Goal: Find specific page/section: Find specific page/section

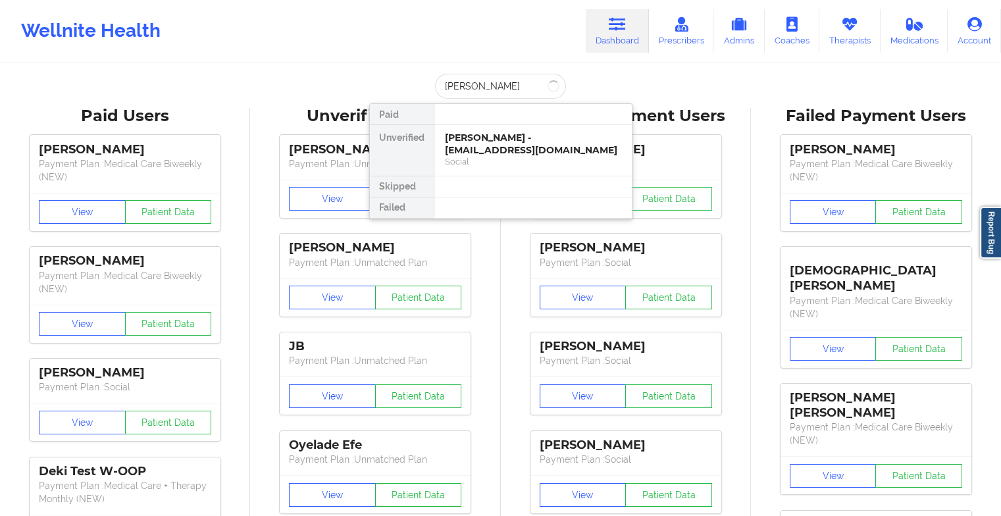
type input "[PERSON_NAME]"
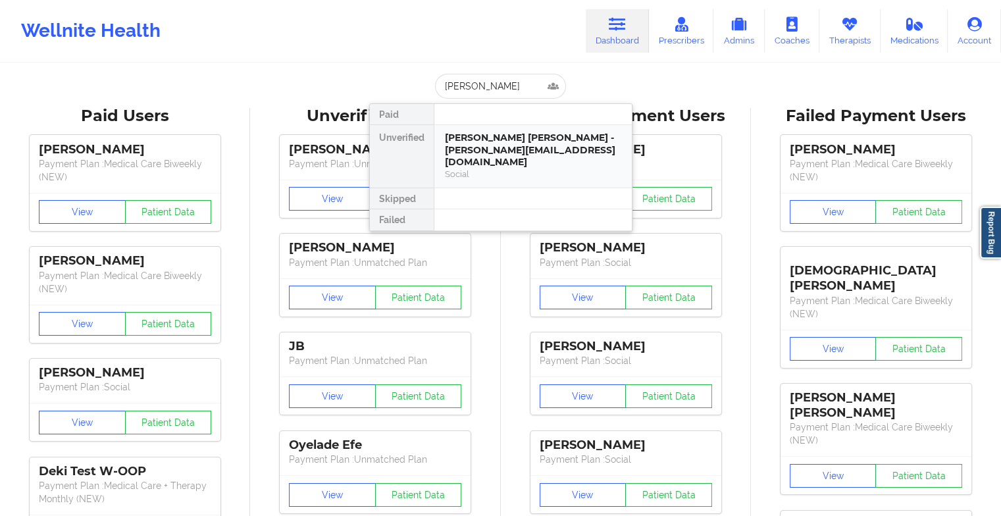
click at [525, 153] on div "[PERSON_NAME] [PERSON_NAME] - [PERSON_NAME][EMAIL_ADDRESS][DOMAIN_NAME]" at bounding box center [533, 150] width 176 height 37
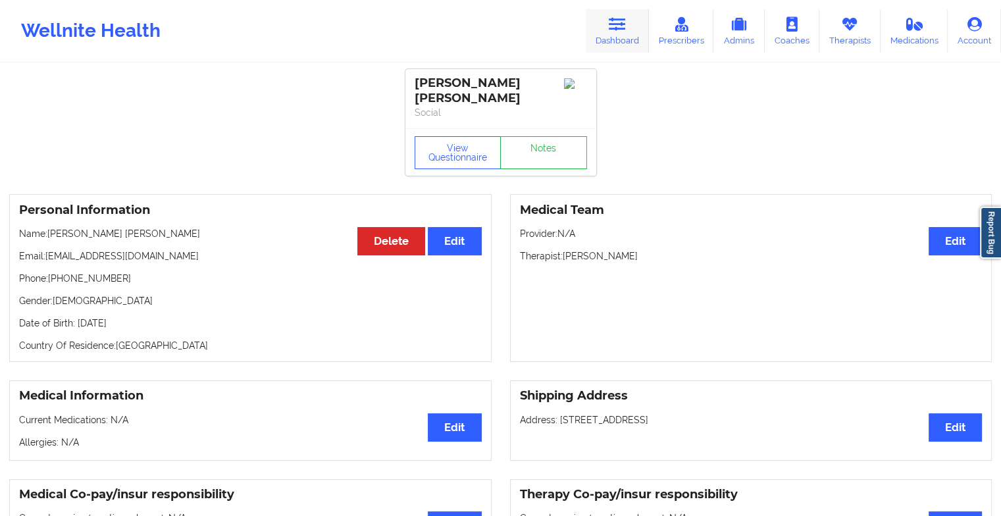
click at [610, 26] on link "Dashboard" at bounding box center [617, 30] width 63 height 43
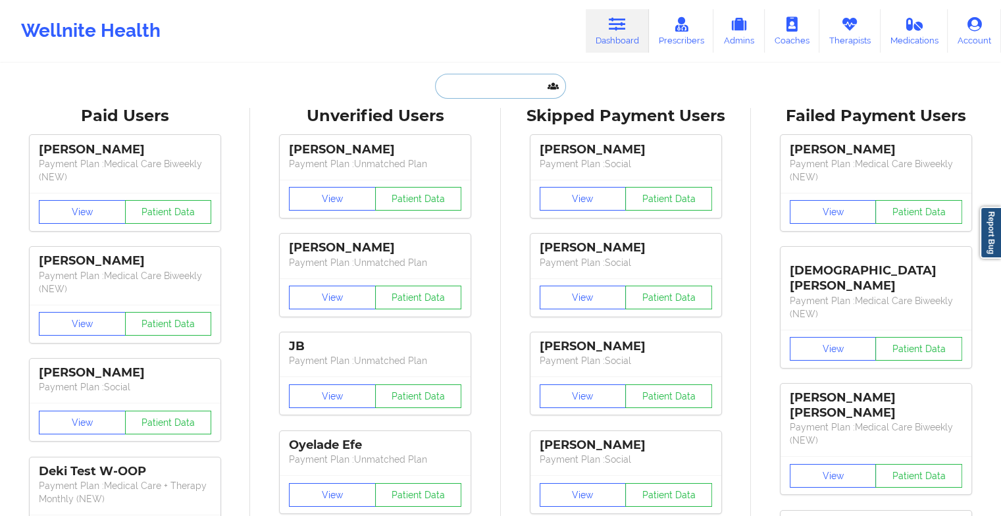
click at [456, 90] on input "text" at bounding box center [500, 86] width 130 height 25
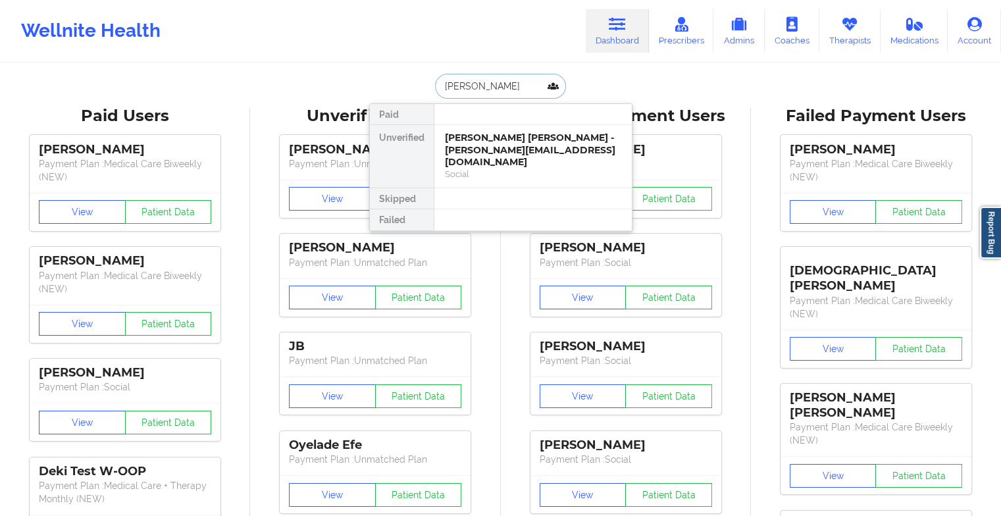
type input "[PERSON_NAME]"
click at [505, 126] on div "[PERSON_NAME] - [EMAIL_ADDRESS][DOMAIN_NAME] Social" at bounding box center [534, 150] width 198 height 51
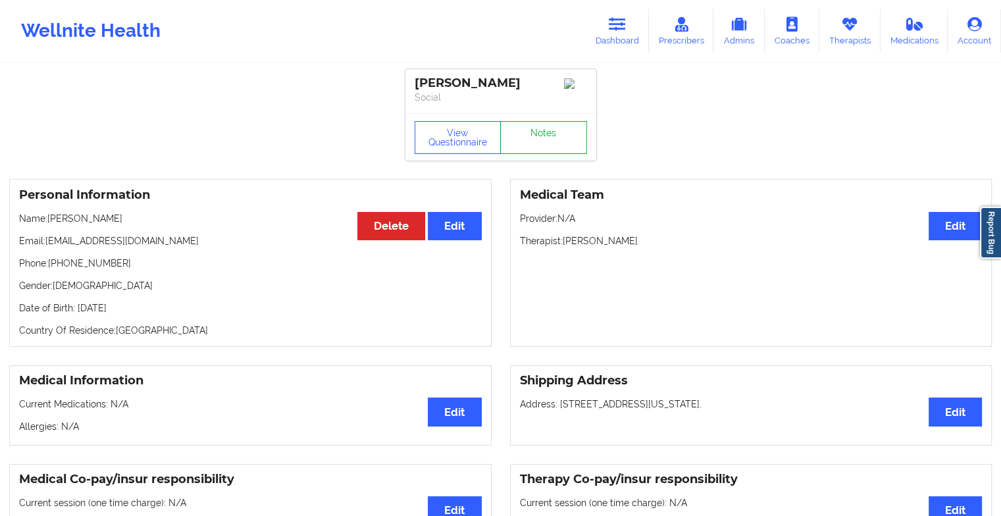
click at [532, 137] on link "Notes" at bounding box center [543, 137] width 87 height 33
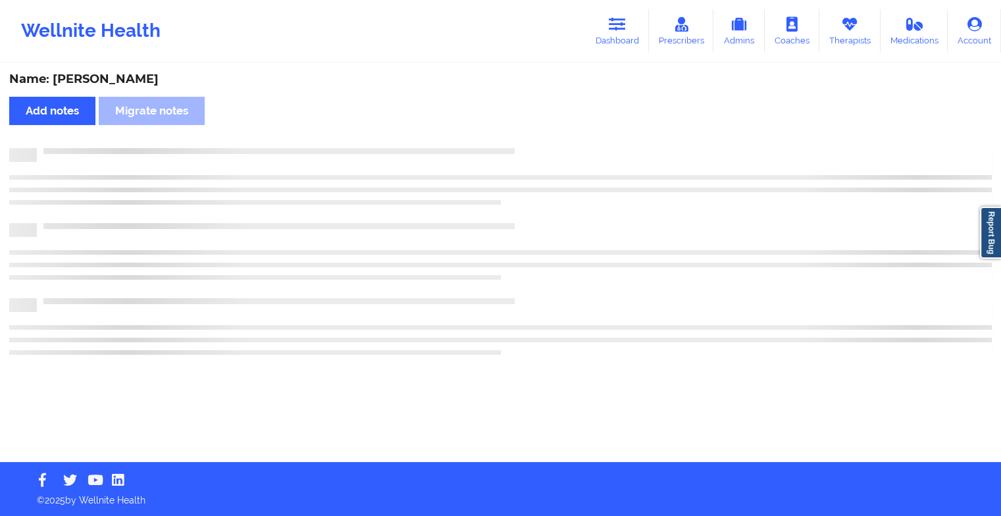
click at [532, 137] on div "Name: [PERSON_NAME] Add notes Migrate notes" at bounding box center [500, 264] width 1001 height 398
click at [532, 137] on div "Name: [PERSON_NAME] Add notes Migrate notes" at bounding box center [505, 264] width 1011 height 398
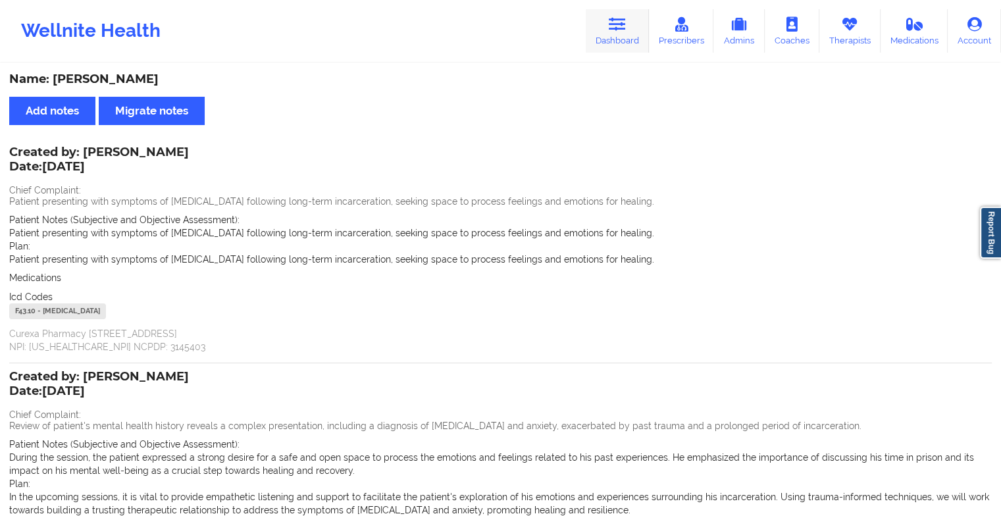
click at [614, 37] on link "Dashboard" at bounding box center [617, 30] width 63 height 43
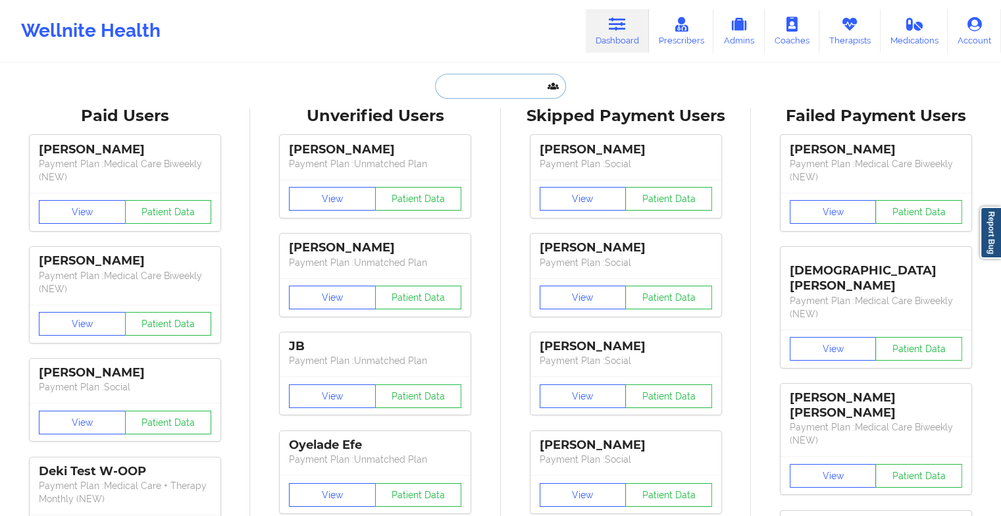
click at [479, 90] on input "text" at bounding box center [500, 86] width 130 height 25
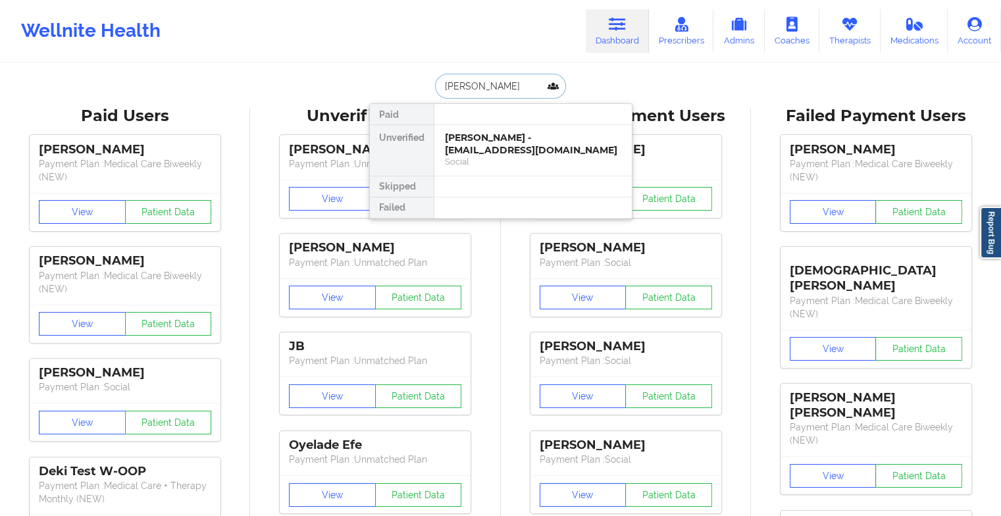
type input "[PERSON_NAME]"
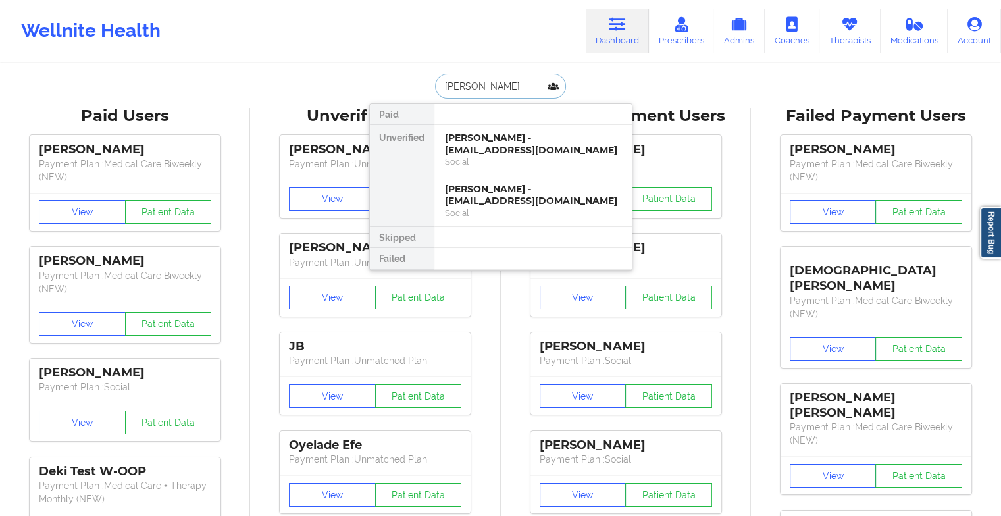
click at [492, 144] on div "[PERSON_NAME] - [EMAIL_ADDRESS][DOMAIN_NAME]" at bounding box center [533, 144] width 176 height 24
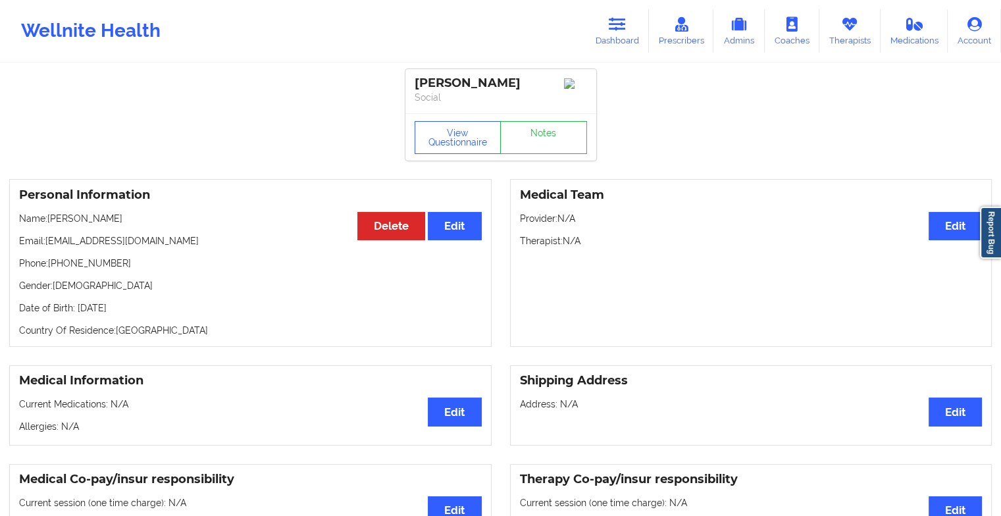
click at [556, 126] on div "View Questionnaire Notes" at bounding box center [501, 137] width 173 height 33
drag, startPoint x: 556, startPoint y: 126, endPoint x: 552, endPoint y: 139, distance: 13.3
click at [552, 139] on link "Notes" at bounding box center [543, 137] width 87 height 33
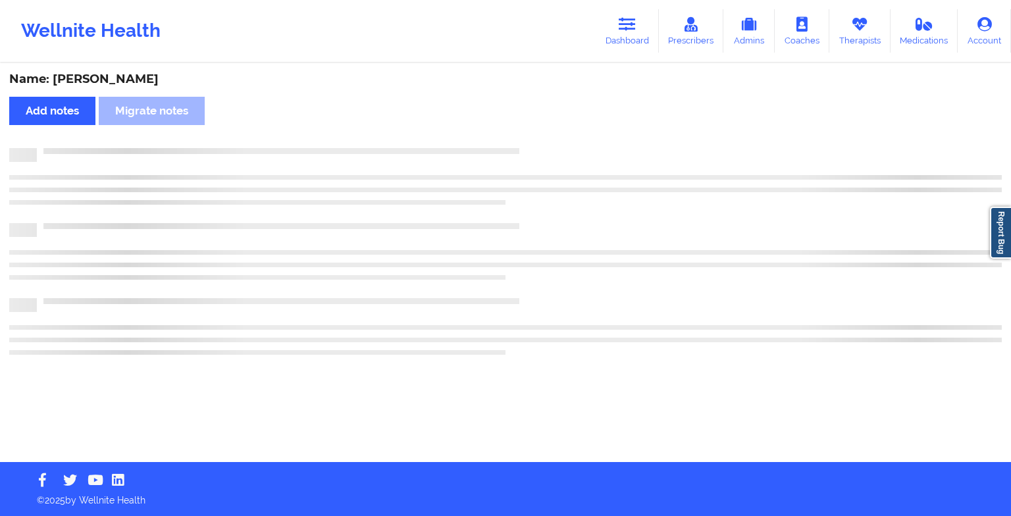
drag, startPoint x: 552, startPoint y: 139, endPoint x: 640, endPoint y: 197, distance: 105.5
click at [640, 197] on div "Name: [PERSON_NAME] Add notes Migrate notes" at bounding box center [505, 264] width 1011 height 398
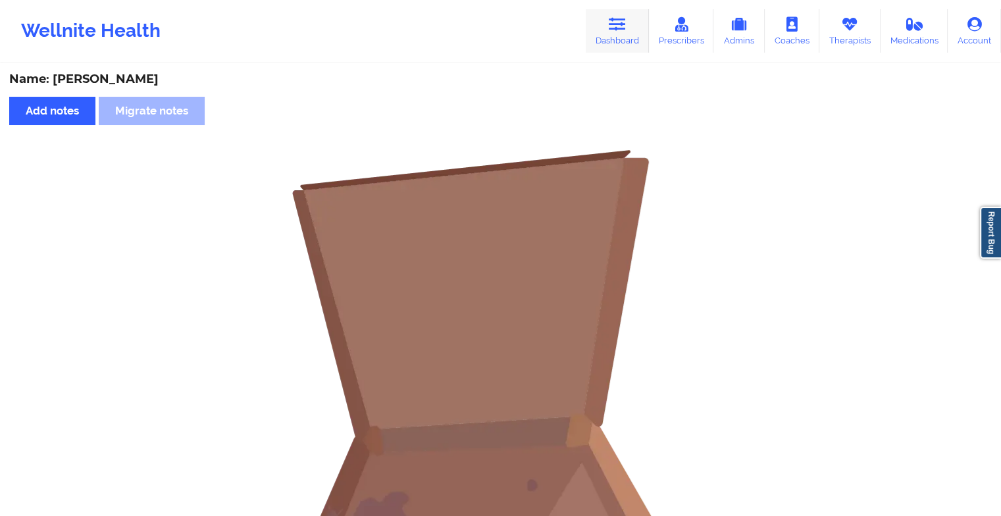
click at [606, 32] on link "Dashboard" at bounding box center [617, 30] width 63 height 43
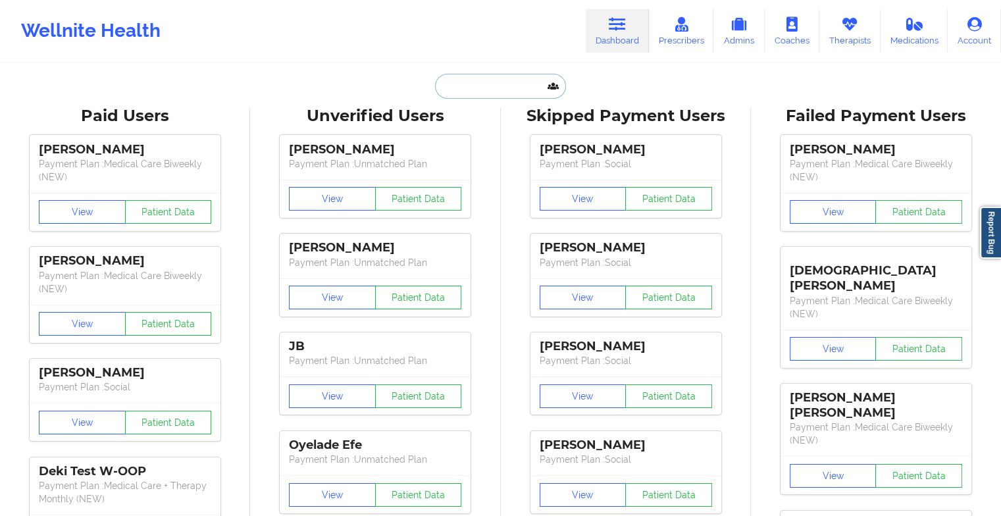
click at [482, 84] on input "text" at bounding box center [500, 86] width 130 height 25
type input "s"
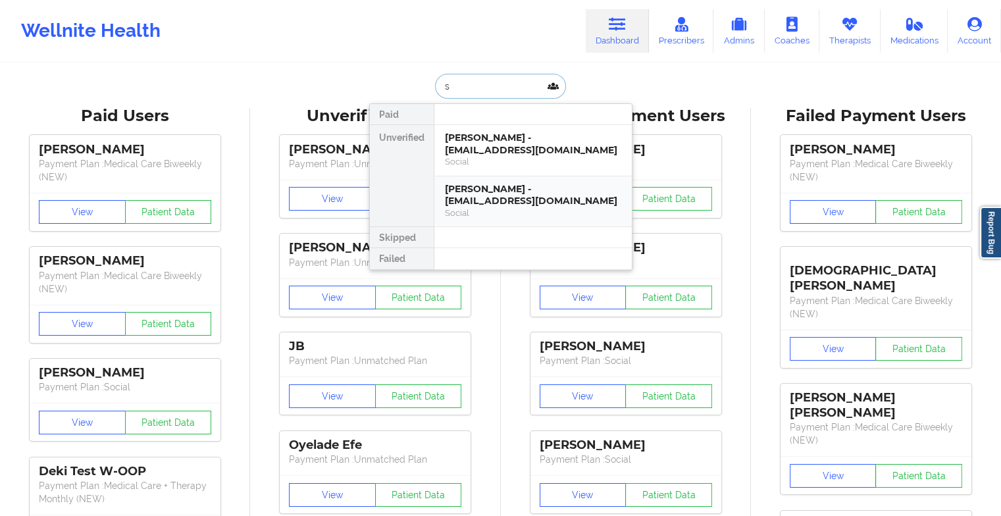
click at [488, 201] on div "[PERSON_NAME] - [EMAIL_ADDRESS][DOMAIN_NAME]" at bounding box center [533, 195] width 176 height 24
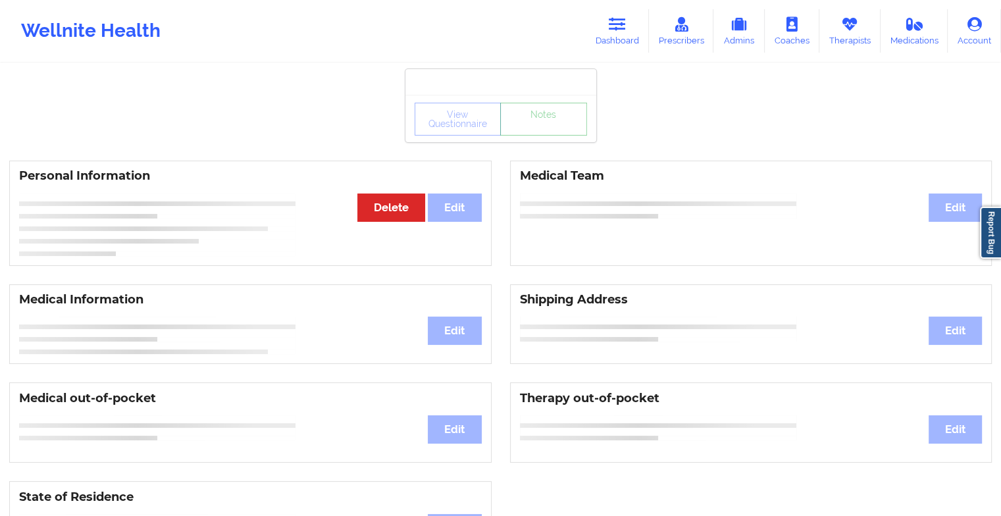
click at [543, 136] on link "Notes" at bounding box center [543, 119] width 87 height 33
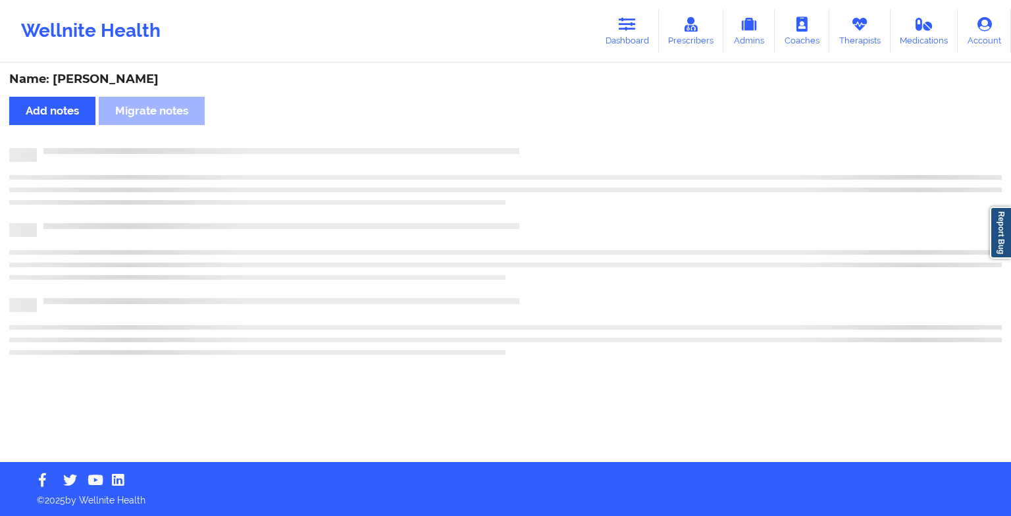
click at [543, 142] on div "Name: [PERSON_NAME] Add notes Migrate notes" at bounding box center [505, 264] width 1011 height 398
drag, startPoint x: 543, startPoint y: 142, endPoint x: 656, endPoint y: 221, distance: 137.5
click at [656, 221] on div "Name: [PERSON_NAME] Add notes Migrate notes" at bounding box center [505, 264] width 1011 height 398
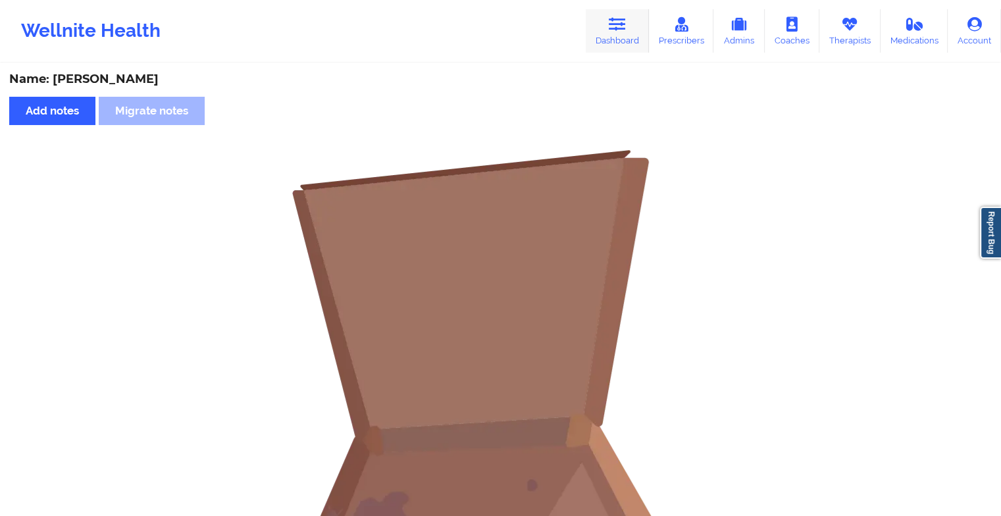
click at [622, 34] on link "Dashboard" at bounding box center [617, 30] width 63 height 43
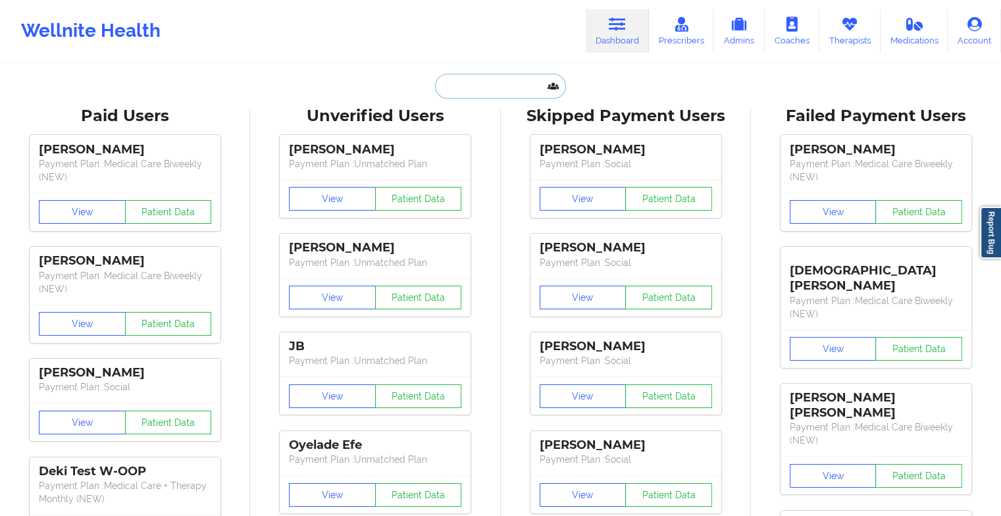
click at [508, 88] on input "text" at bounding box center [500, 86] width 130 height 25
type input "a"
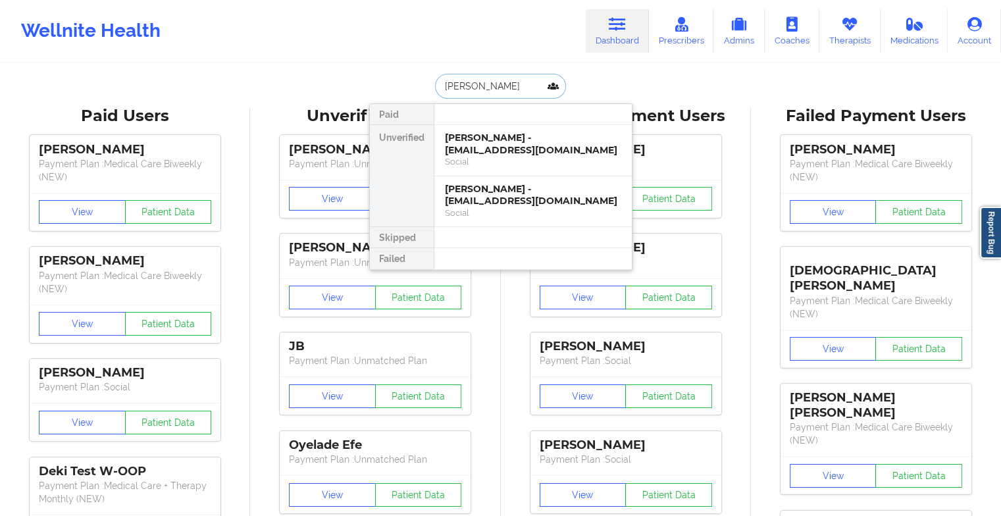
type input "[PERSON_NAME]"
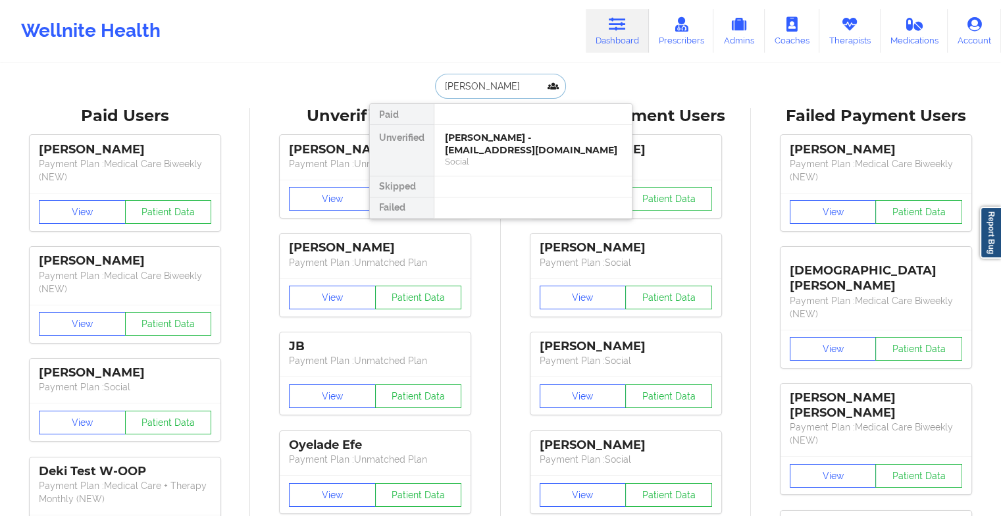
click at [496, 156] on div "Social" at bounding box center [533, 161] width 176 height 11
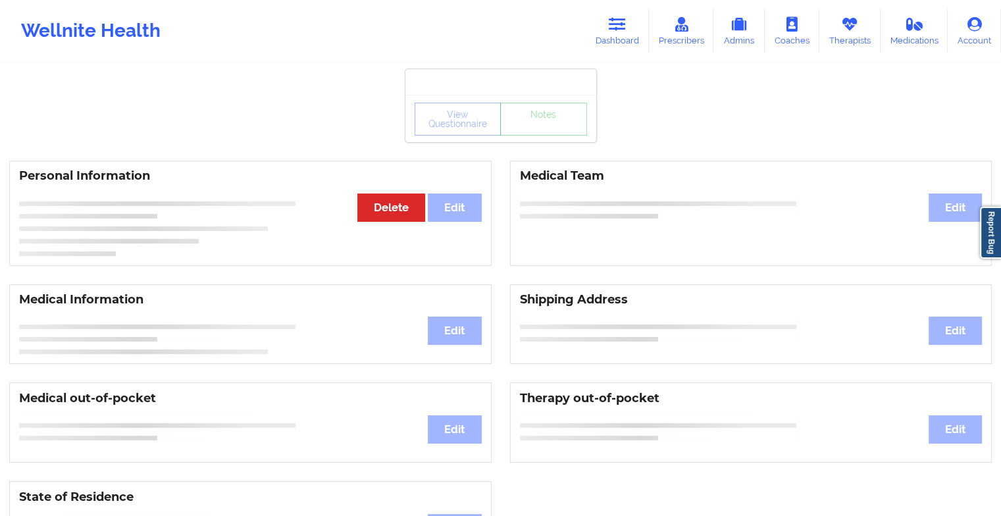
click at [529, 140] on div "View Questionnaire Notes" at bounding box center [501, 118] width 191 height 47
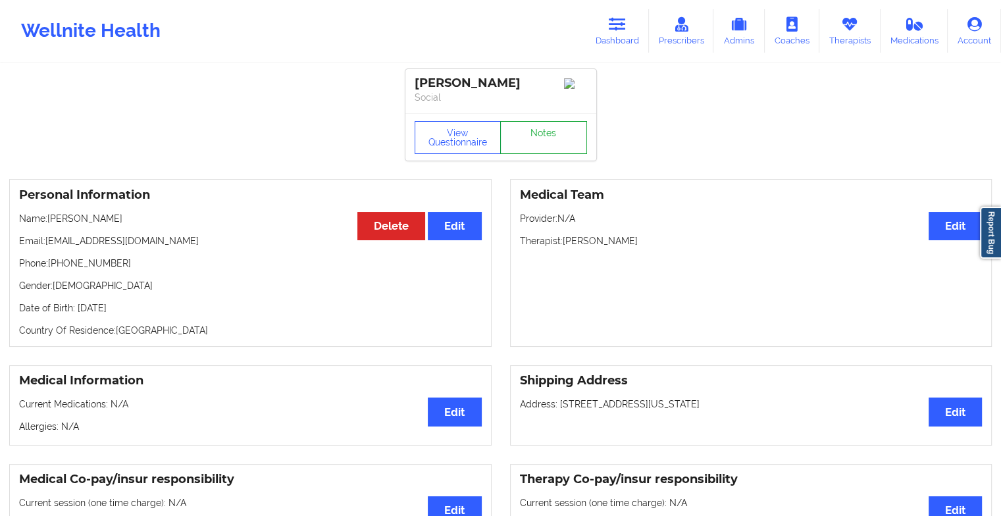
click at [544, 134] on link "Notes" at bounding box center [543, 137] width 87 height 33
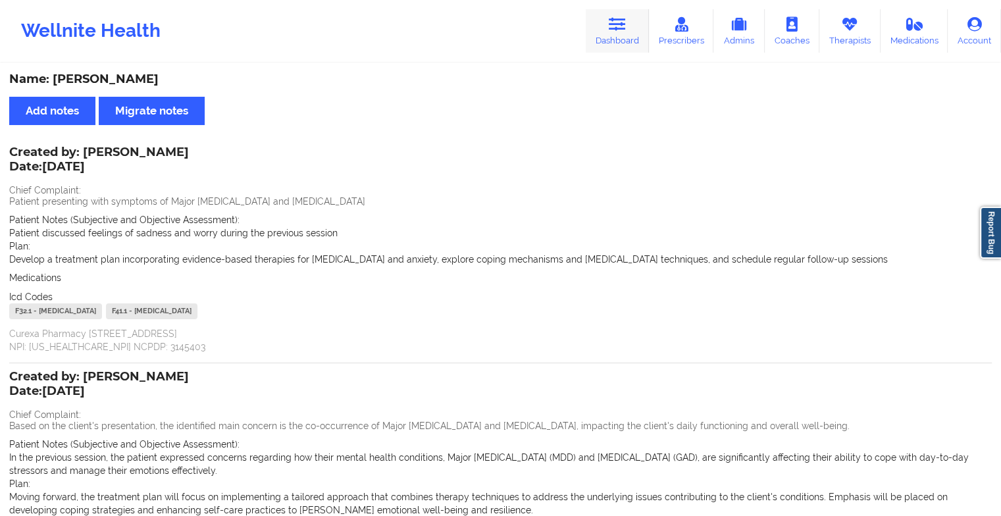
click at [625, 35] on link "Dashboard" at bounding box center [617, 30] width 63 height 43
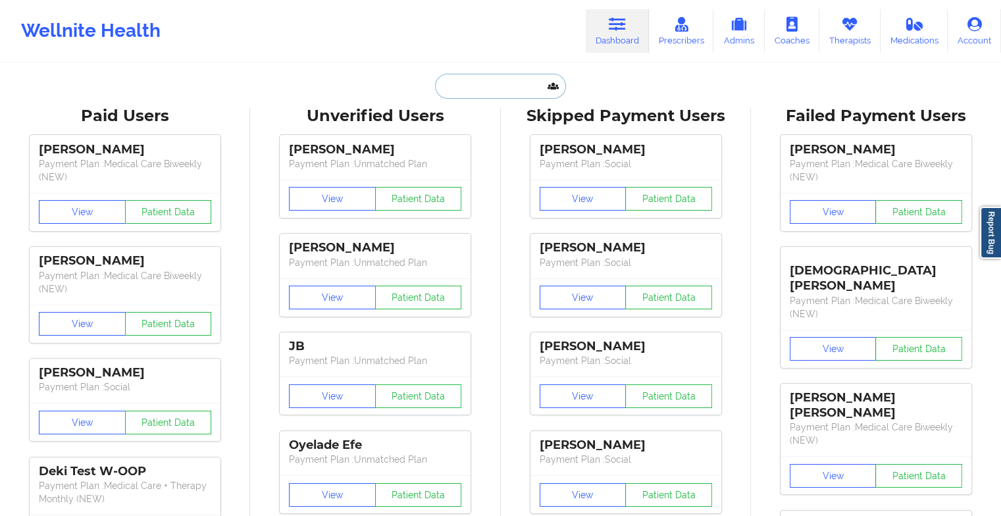
click at [485, 79] on input "text" at bounding box center [500, 86] width 130 height 25
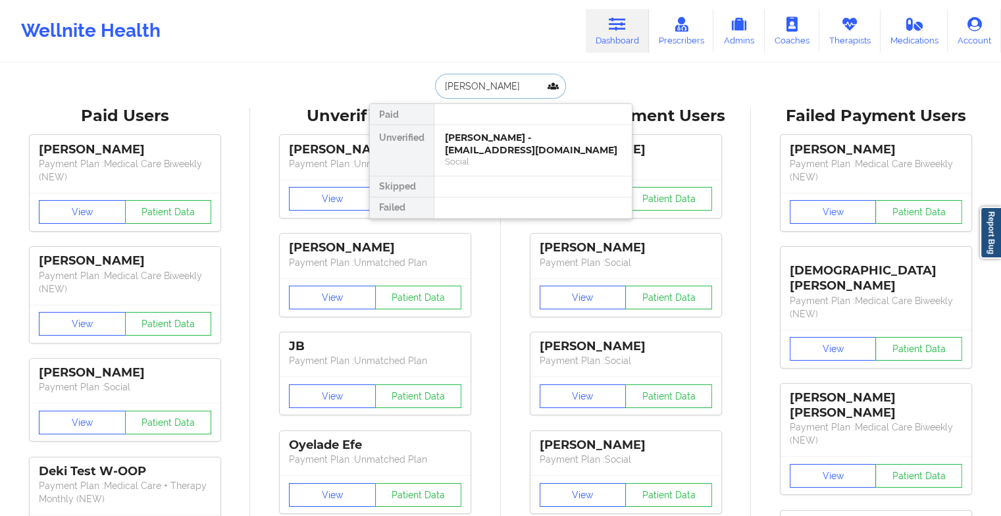
type input "[PERSON_NAME]"
click at [487, 138] on div "[PERSON_NAME] - [EMAIL_ADDRESS][DOMAIN_NAME]" at bounding box center [533, 144] width 176 height 24
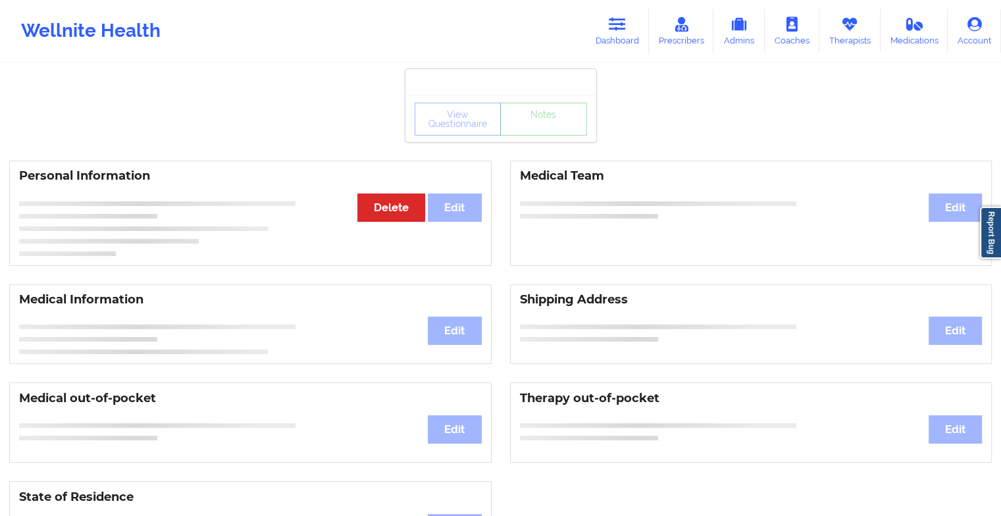
click at [549, 140] on div "View Questionnaire Notes" at bounding box center [501, 118] width 191 height 47
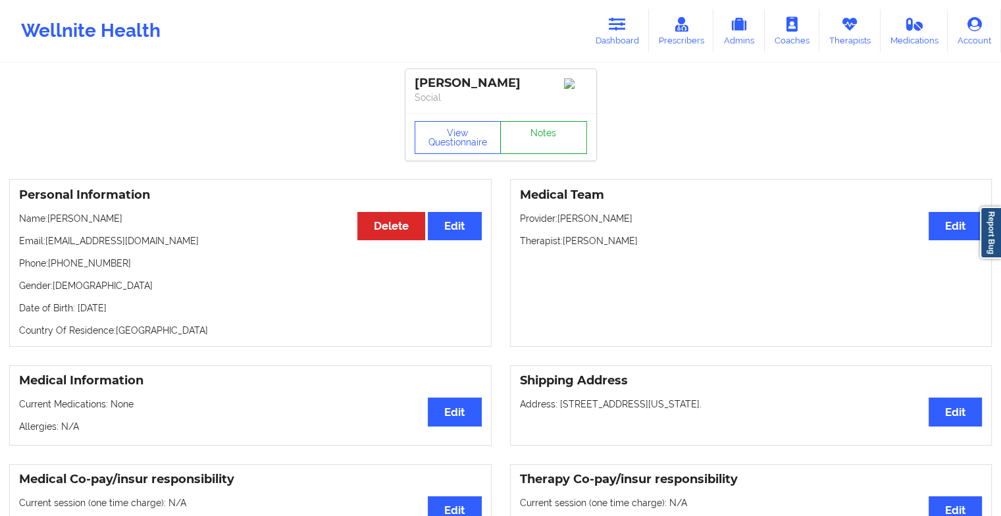
click at [549, 140] on link "Notes" at bounding box center [543, 137] width 87 height 33
